Goal: Information Seeking & Learning: Compare options

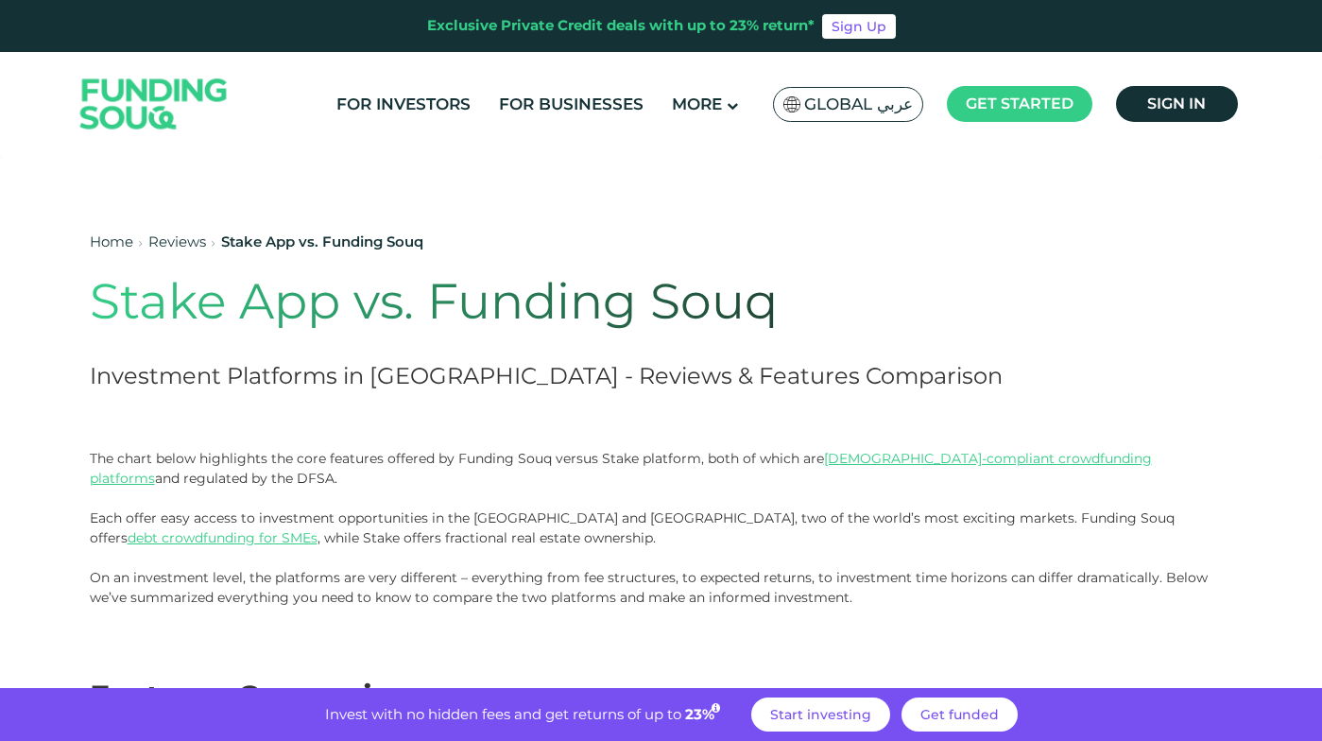
click at [102, 272] on h1 "Stake App vs. Funding Souq" at bounding box center [547, 301] width 915 height 59
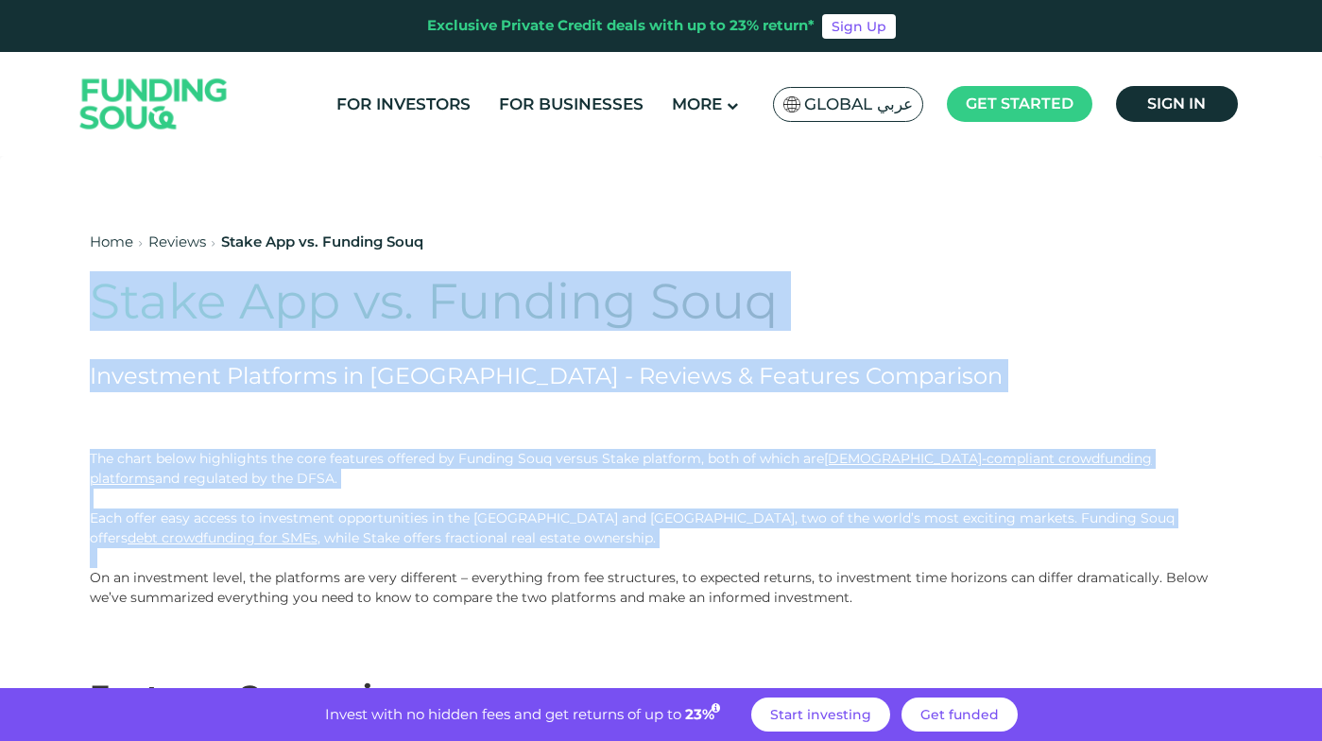
drag, startPoint x: 102, startPoint y: 272, endPoint x: 490, endPoint y: 552, distance: 477.9
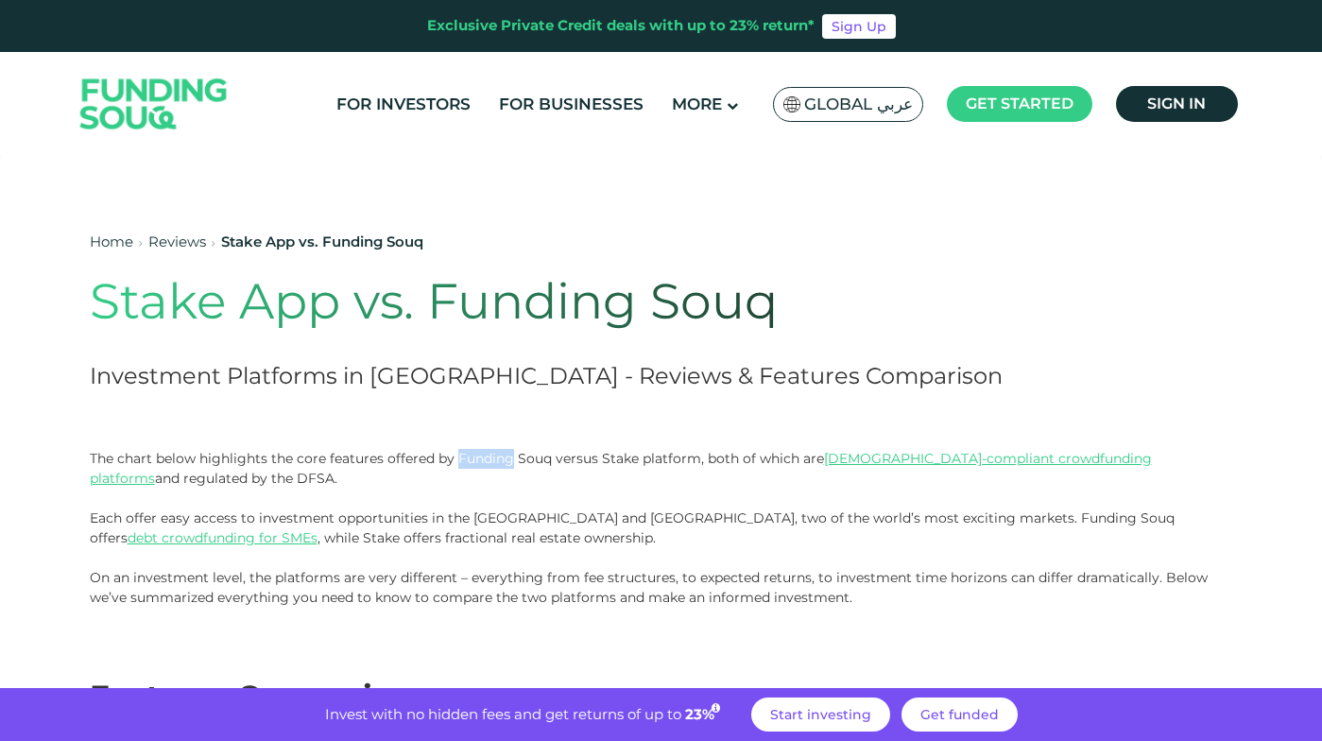
click at [499, 459] on p "The chart below highlights the core features offered by Funding Souq versus Sta…" at bounding box center [661, 498] width 1143 height 99
click at [570, 549] on p at bounding box center [661, 558] width 1143 height 20
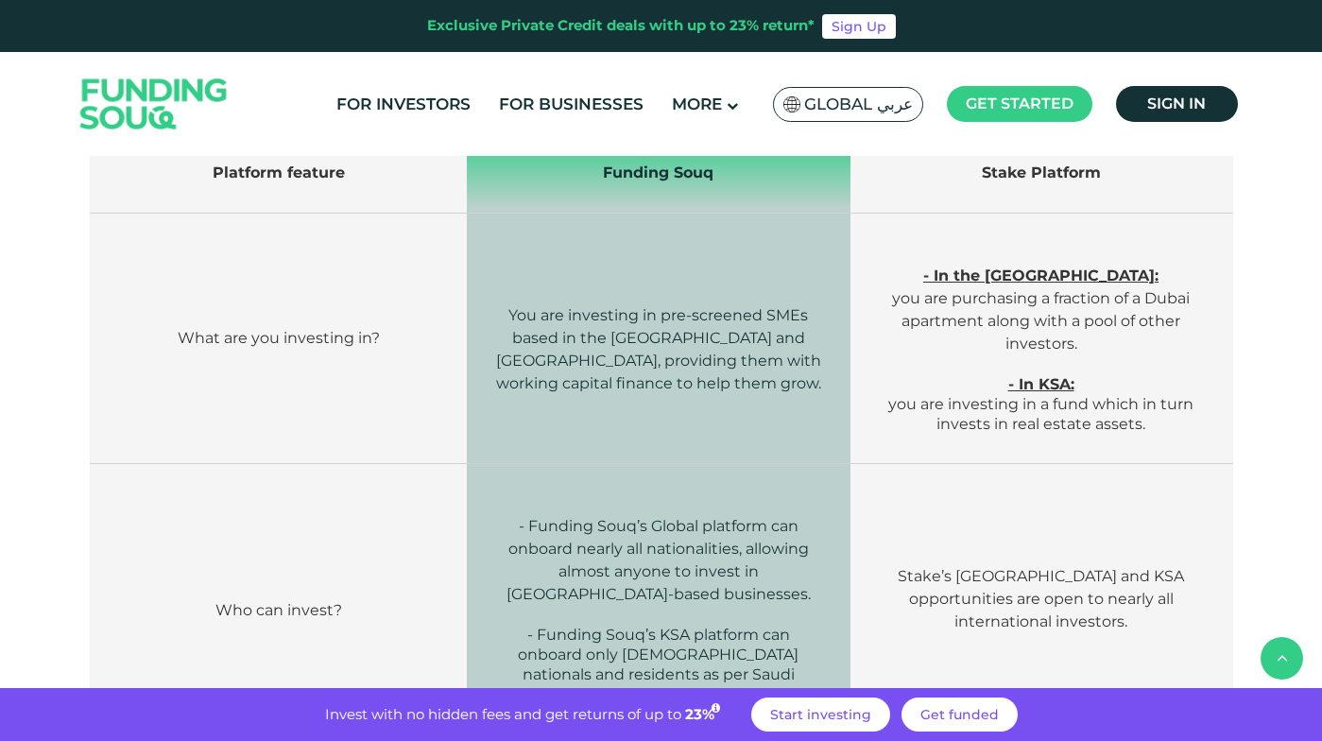
scroll to position [556, 0]
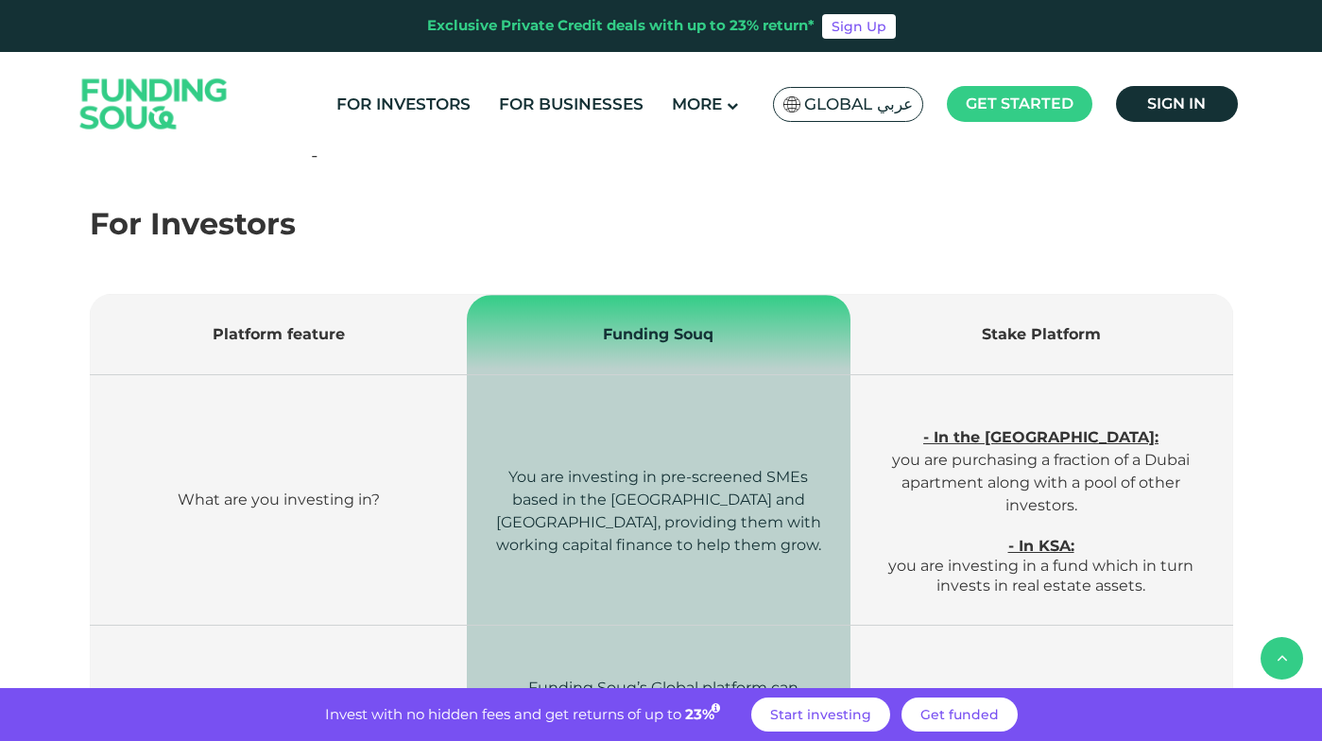
click at [115, 228] on div "For Investors" at bounding box center [661, 223] width 1143 height 45
drag, startPoint x: 115, startPoint y: 228, endPoint x: 259, endPoint y: 278, distance: 152.1
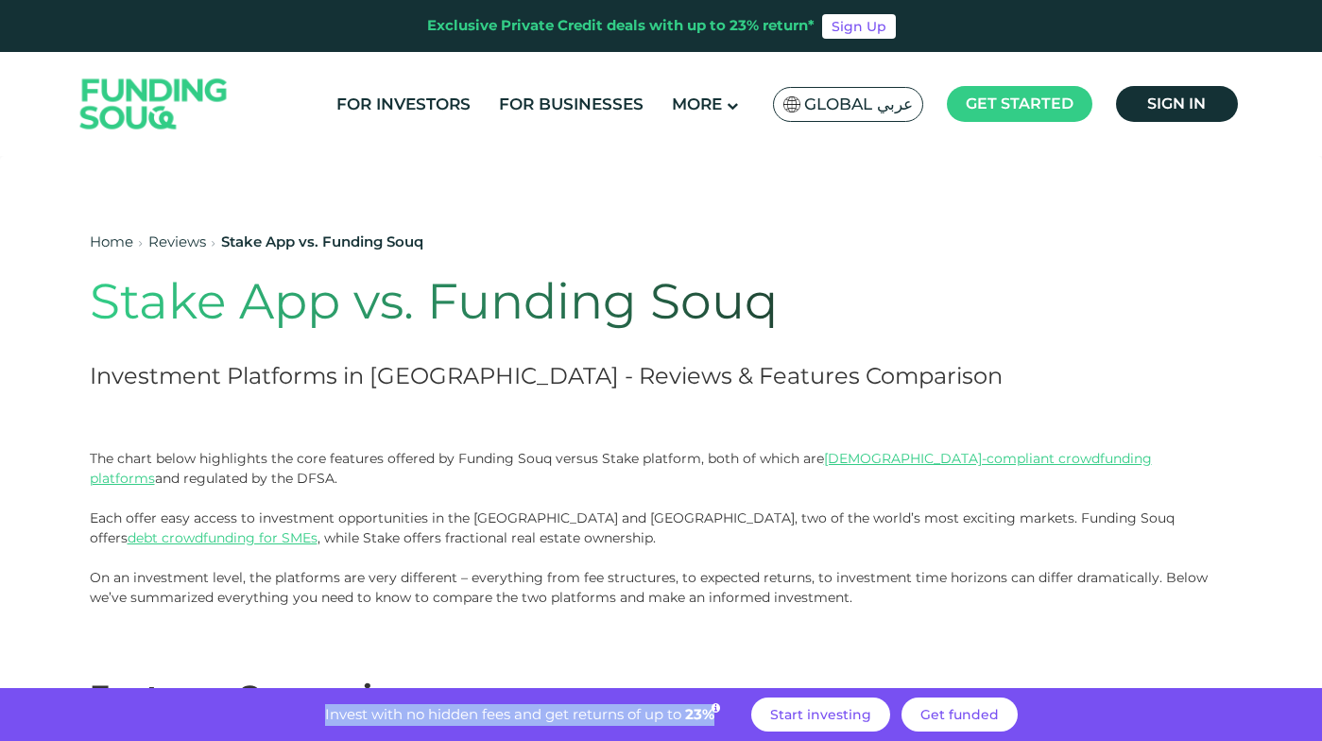
scroll to position [17, 0]
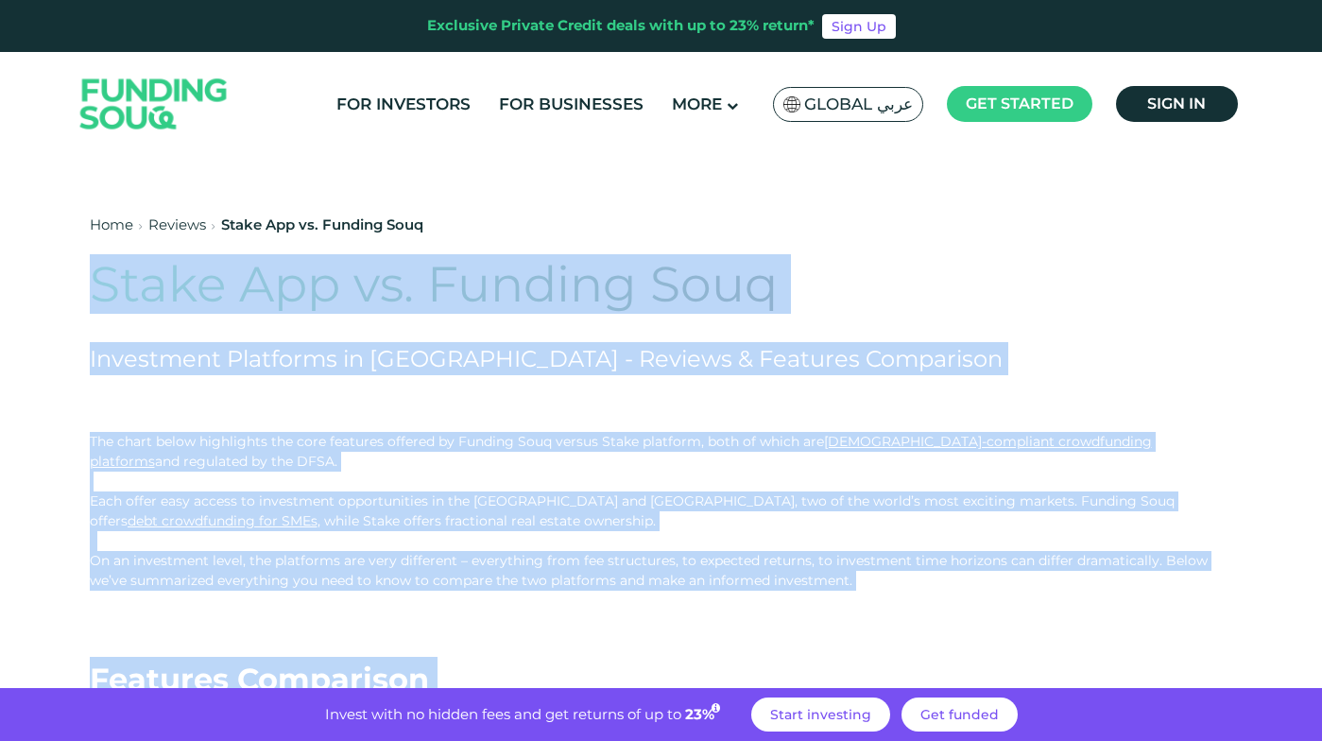
drag, startPoint x: 1140, startPoint y: 615, endPoint x: 98, endPoint y: 275, distance: 1095.5
copy div "Lorem Ips do. Sitamet Cons Adipiscing Elitseddo ei Tempo - Incidid & Utlabore E…"
